Goal: Task Accomplishment & Management: Use online tool/utility

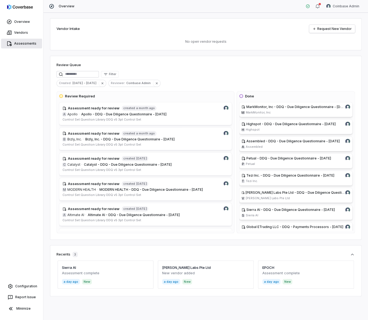
click at [34, 43] on link "Assessments" at bounding box center [21, 44] width 41 height 10
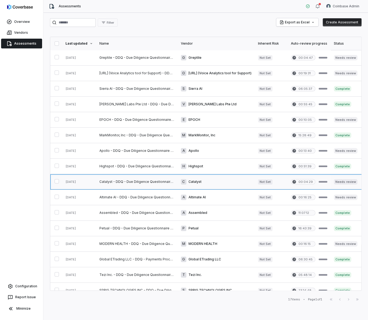
click at [124, 177] on link at bounding box center [137, 181] width 82 height 15
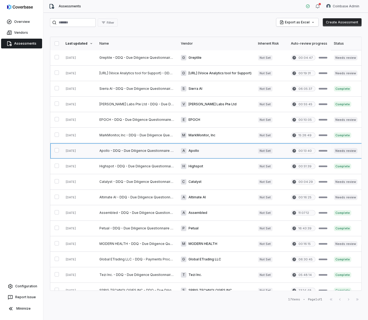
click at [122, 147] on link at bounding box center [137, 150] width 82 height 15
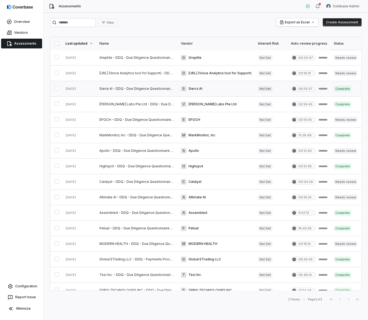
click at [116, 92] on link at bounding box center [137, 88] width 82 height 15
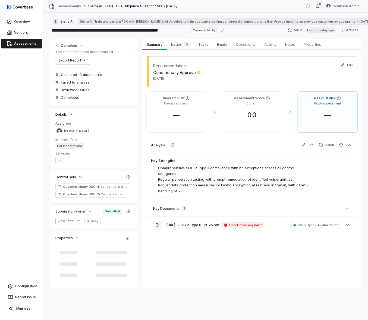
type textarea "*"
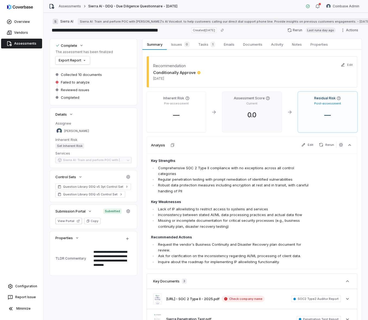
click at [240, 123] on div at bounding box center [252, 124] width 51 height 7
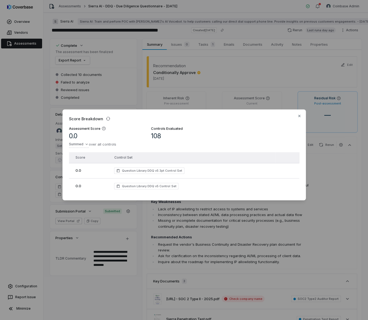
click at [253, 98] on div "Score Breakdown Assessment Score 0.0 Summed over all controls Controls Evaluate…" at bounding box center [184, 160] width 368 height 320
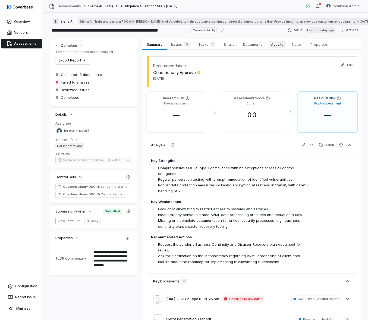
click at [283, 42] on span "Activity" at bounding box center [277, 44] width 17 height 7
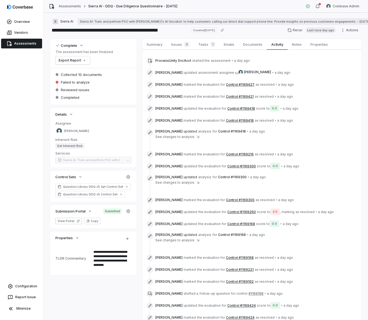
type textarea "*"
